Goal: Task Accomplishment & Management: Use online tool/utility

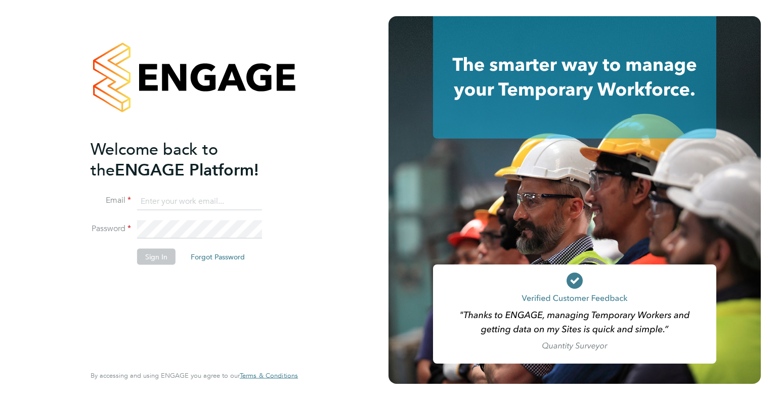
click at [218, 201] on input at bounding box center [199, 201] width 125 height 18
type input "[PERSON_NAME][EMAIL_ADDRESS][PERSON_NAME][DOMAIN_NAME]"
click at [169, 255] on button "Sign In" at bounding box center [156, 256] width 38 height 16
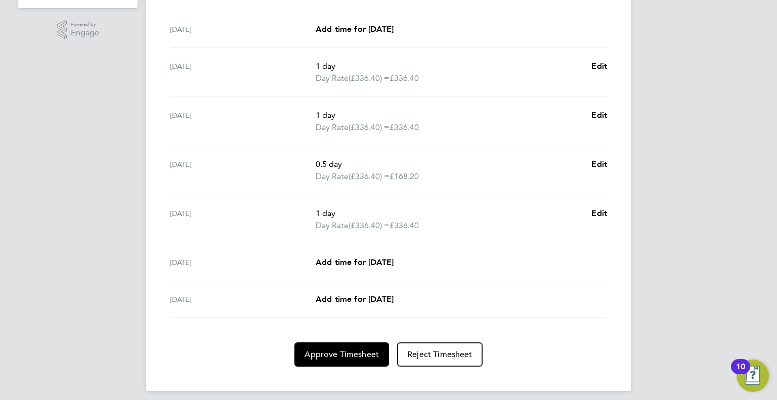
scroll to position [317, 0]
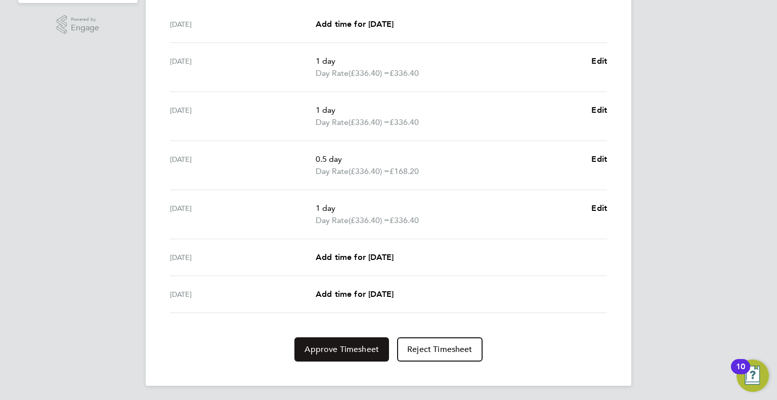
click at [326, 347] on span "Approve Timesheet" at bounding box center [341, 349] width 74 height 10
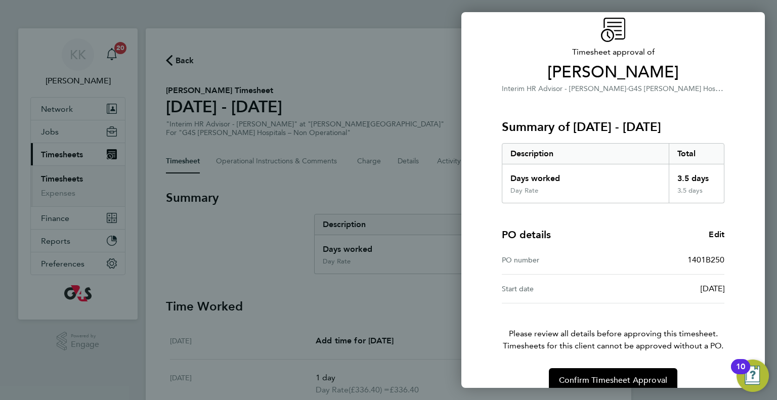
scroll to position [55, 0]
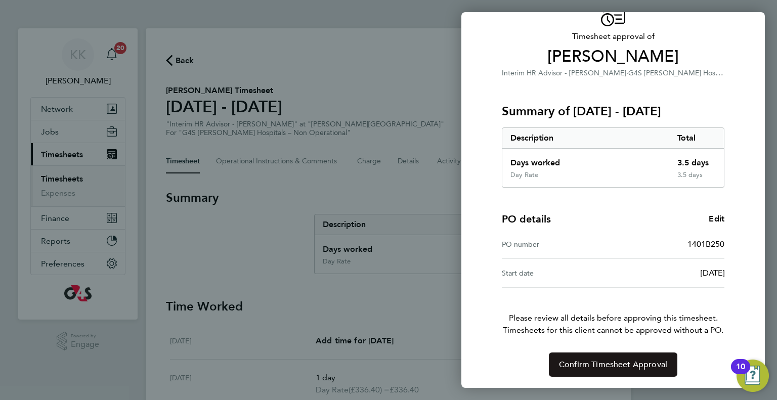
click at [585, 362] on span "Confirm Timesheet Approval" at bounding box center [613, 365] width 108 height 10
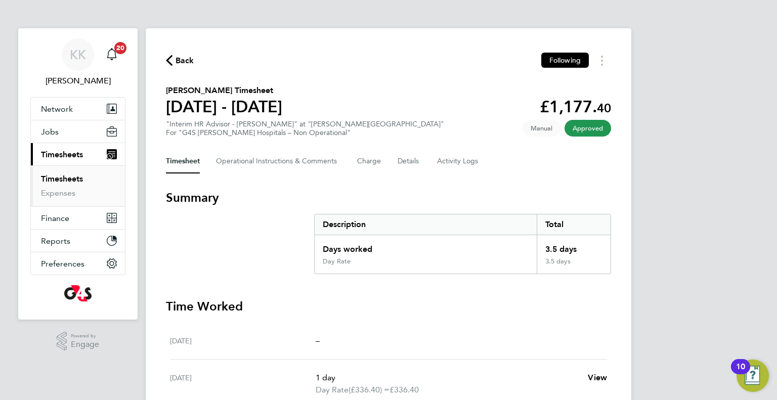
click at [587, 129] on span "Approved" at bounding box center [587, 128] width 47 height 17
